Goal: Information Seeking & Learning: Learn about a topic

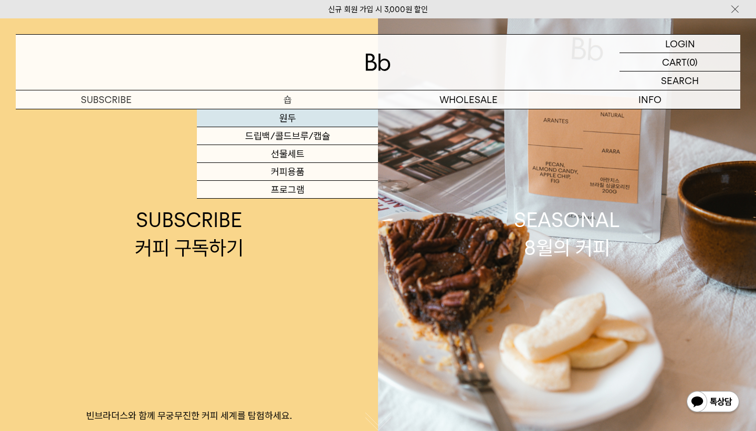
click at [272, 117] on link "원두" at bounding box center [287, 118] width 181 height 18
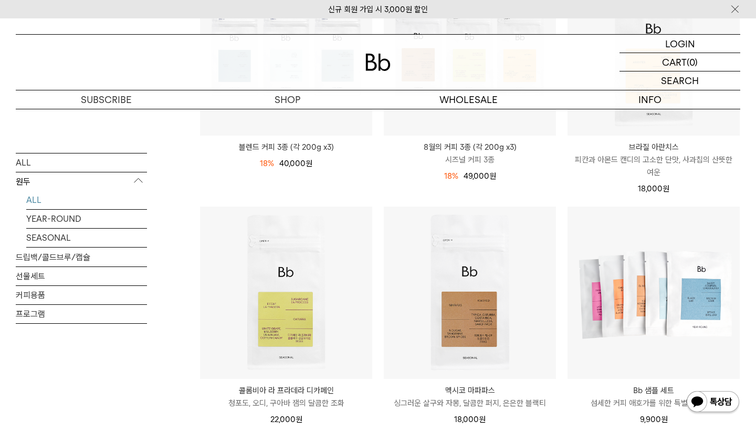
scroll to position [73, 0]
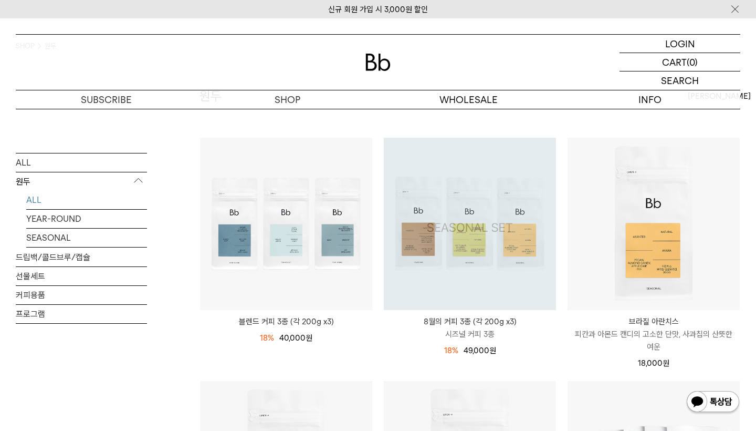
click at [0, 0] on img at bounding box center [0, 0] width 0 height 0
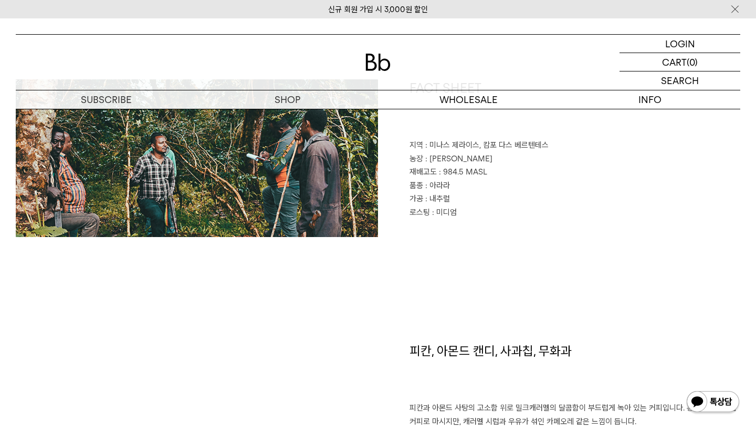
scroll to position [476, 0]
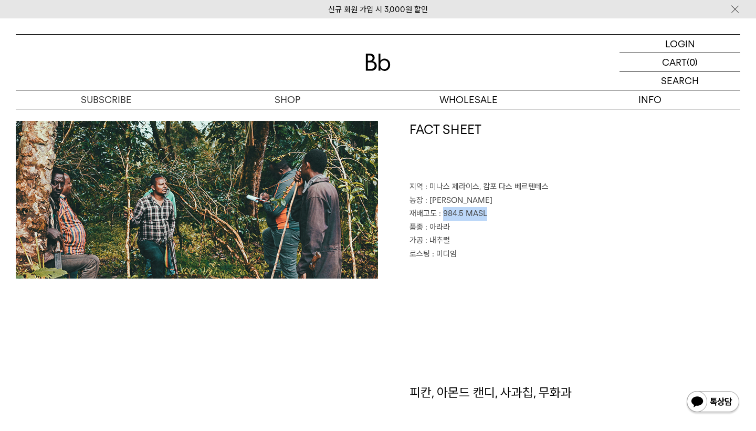
drag, startPoint x: 443, startPoint y: 211, endPoint x: 519, endPoint y: 211, distance: 76.2
click at [519, 211] on p "재배고도 : 984.5 MASL" at bounding box center [575, 214] width 331 height 14
copy span "984.5 MASL"
drag, startPoint x: 429, startPoint y: 183, endPoint x: 576, endPoint y: 183, distance: 147.6
click at [576, 183] on p "지역 : 미나스 제라이스, 캄포 다스 베르텐테스" at bounding box center [575, 187] width 331 height 14
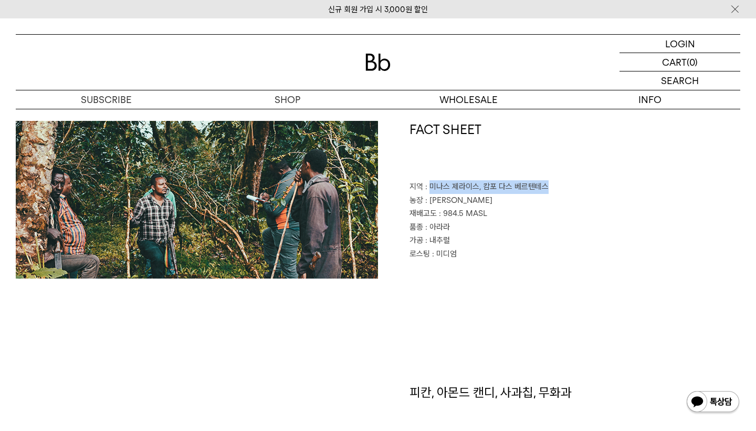
copy span "미나스 제라이스, 캄포 다스 베르텐테스"
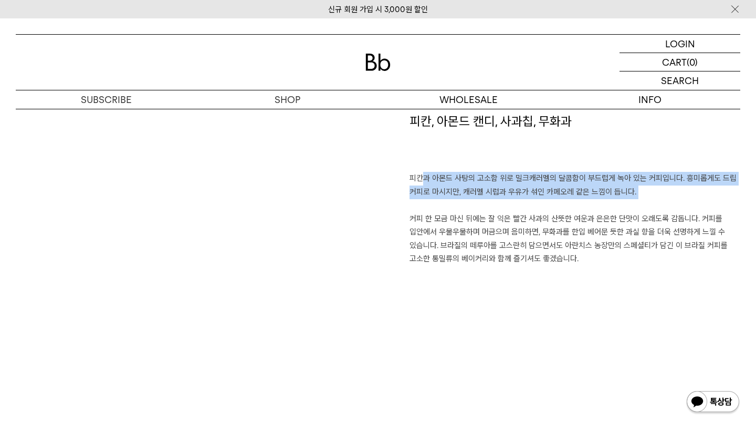
drag, startPoint x: 413, startPoint y: 171, endPoint x: 663, endPoint y: 208, distance: 252.7
click at [663, 208] on p "피칸과 아몬드 사탕의 고소함 위로 밀크캐러멜의 달콤함이 부드럽게 녹아 있는 커피입니다. 흥미롭게도 드립 커피로 마시지만, 캐러멜 시럽과 우유가…" at bounding box center [575, 219] width 331 height 94
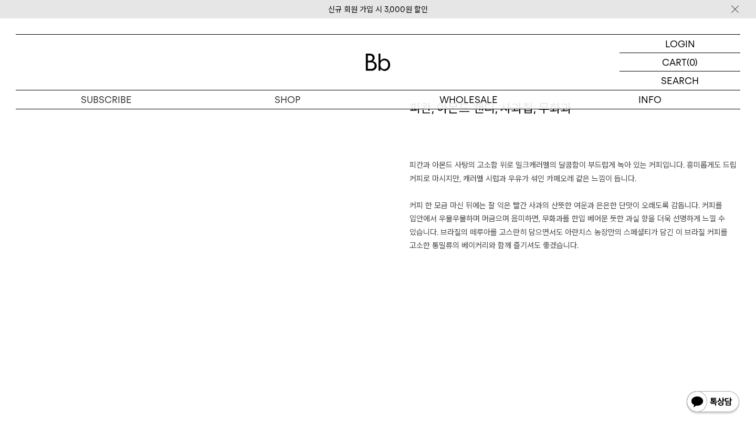
scroll to position [775, 0]
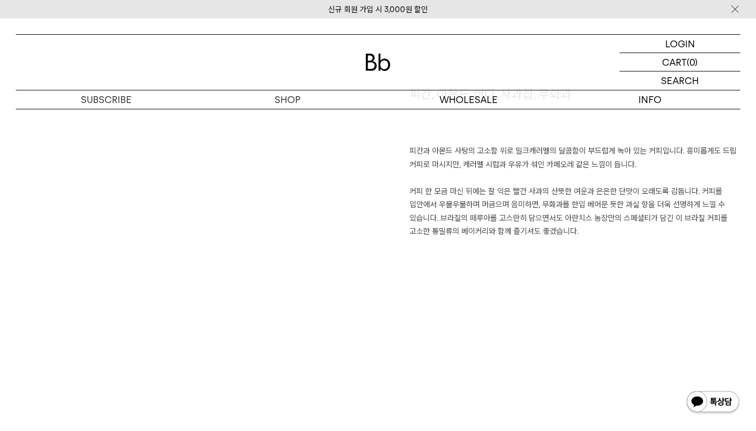
drag, startPoint x: 555, startPoint y: 211, endPoint x: 554, endPoint y: 194, distance: 16.3
click at [554, 203] on p "피칸과 아몬드 사탕의 고소함 위로 밀크캐러멜의 달콤함이 부드럽게 녹아 있는 커피입니다. 흥미롭게도 드립 커피로 마시지만, 캐러멜 시럽과 우유가…" at bounding box center [575, 191] width 331 height 94
click at [554, 190] on p "피칸과 아몬드 사탕의 고소함 위로 밀크캐러멜의 달콤함이 부드럽게 녹아 있는 커피입니다. 흥미롭게도 드립 커피로 마시지만, 캐러멜 시럽과 우유가…" at bounding box center [575, 191] width 331 height 94
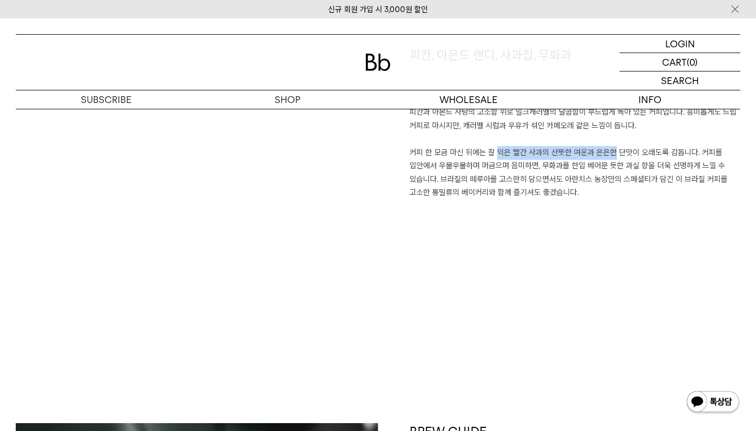
drag, startPoint x: 488, startPoint y: 148, endPoint x: 599, endPoint y: 148, distance: 110.8
click at [599, 148] on p "피칸과 아몬드 사탕의 고소함 위로 밀크캐러멜의 달콤함이 부드럽게 녹아 있는 커피입니다. 흥미롭게도 드립 커피로 마시지만, 캐러멜 시럽과 우유가…" at bounding box center [575, 153] width 331 height 94
drag, startPoint x: 534, startPoint y: 166, endPoint x: 615, endPoint y: 191, distance: 84.9
click at [615, 192] on p "피칸과 아몬드 사탕의 고소함 위로 밀크캐러멜의 달콤함이 부드럽게 녹아 있는 커피입니다. 흥미롭게도 드립 커피로 마시지만, 캐러멜 시럽과 우유가…" at bounding box center [575, 153] width 331 height 94
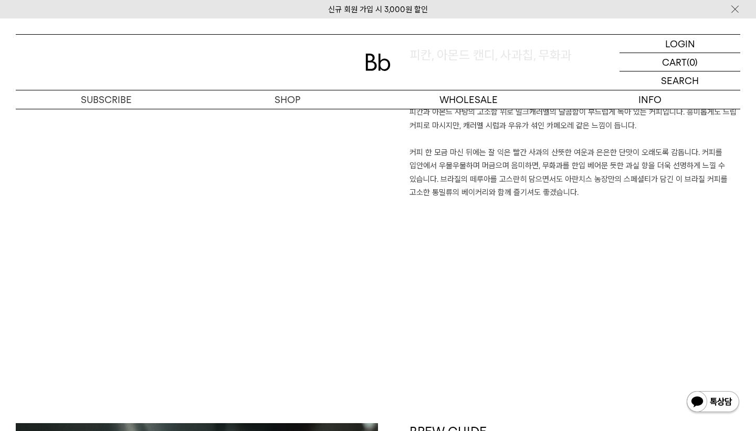
click at [615, 191] on p "피칸과 아몬드 사탕의 고소함 위로 밀크캐러멜의 달콤함이 부드럽게 녹아 있는 커피입니다. 흥미롭게도 드립 커피로 마시지만, 캐러멜 시럽과 우유가…" at bounding box center [575, 153] width 331 height 94
drag, startPoint x: 474, startPoint y: 162, endPoint x: 600, endPoint y: 212, distance: 135.6
click at [600, 212] on div "피칸, 아몬드 캔디, 사과칩, 무화과 피칸과 아몬드 사탕의 고소함 위로 밀크캐러멜의 달콤함이 부드럽게 녹아 있는 커피입니다. 흥미롭게도 드립 …" at bounding box center [559, 182] width 362 height 272
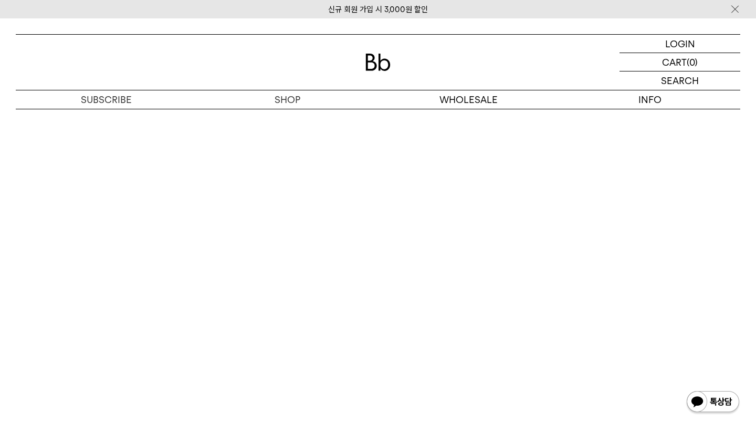
scroll to position [2622, 0]
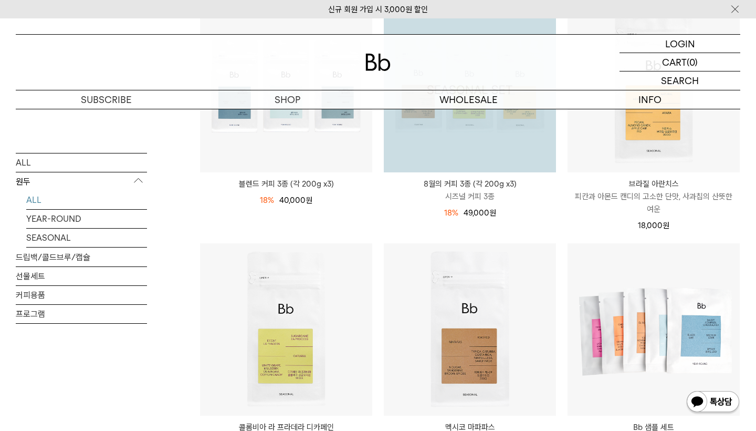
scroll to position [199, 0]
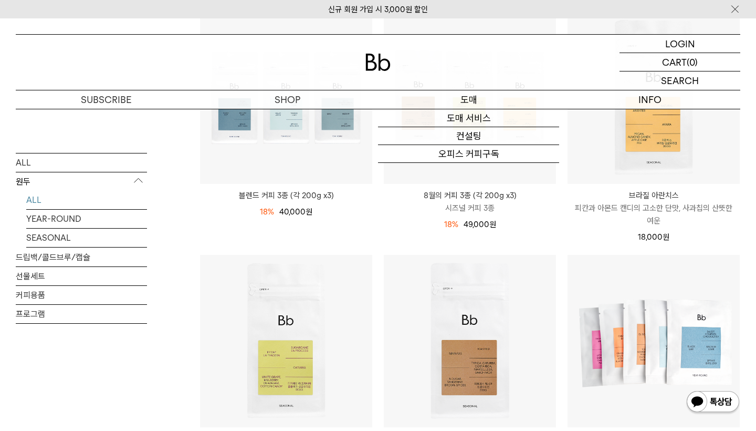
click at [460, 97] on p "도매" at bounding box center [468, 99] width 181 height 18
click at [457, 127] on link "도매 서비스" at bounding box center [468, 118] width 181 height 18
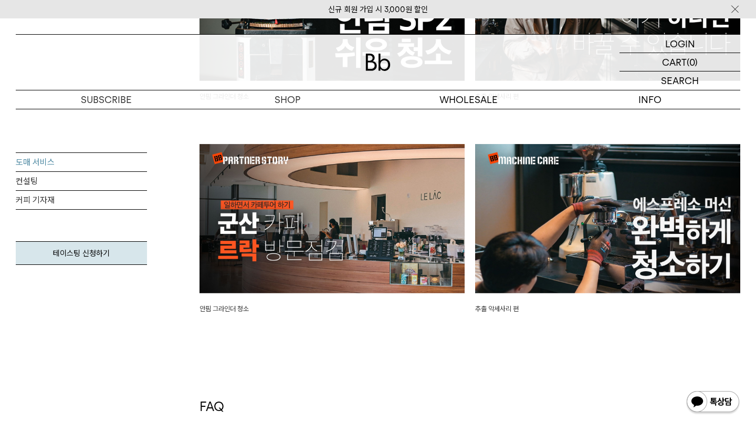
scroll to position [2444, 0]
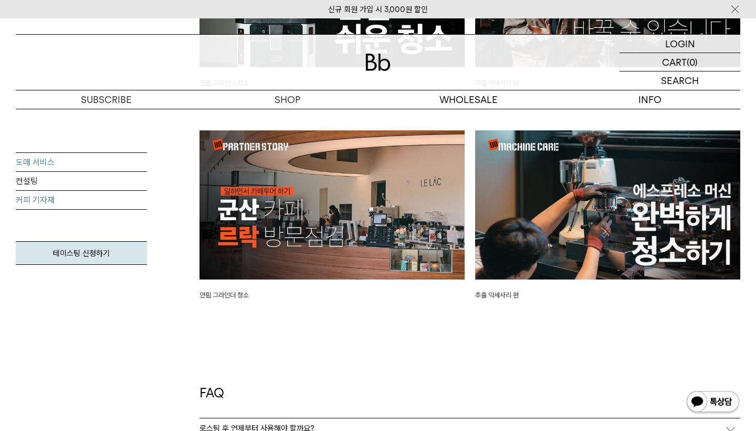
click at [94, 198] on link "커피 기자재" at bounding box center [81, 200] width 131 height 19
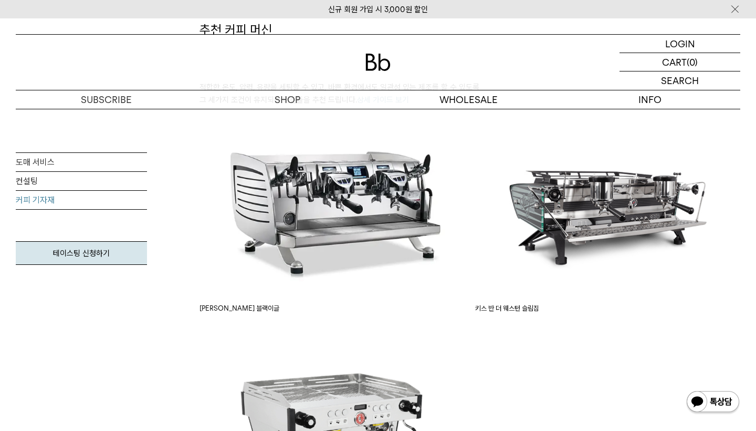
scroll to position [529, 0]
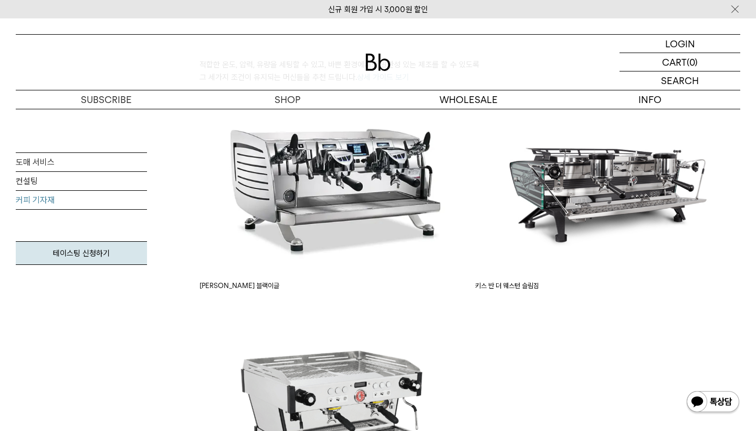
click at [313, 192] on img at bounding box center [332, 184] width 265 height 171
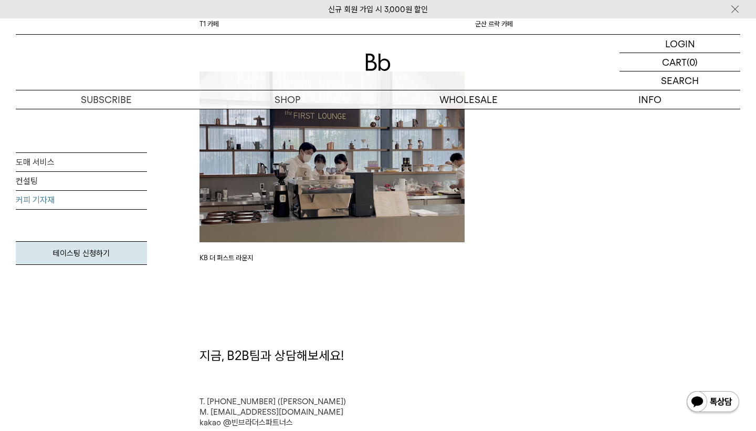
scroll to position [1679, 0]
